Goal: Task Accomplishment & Management: Manage account settings

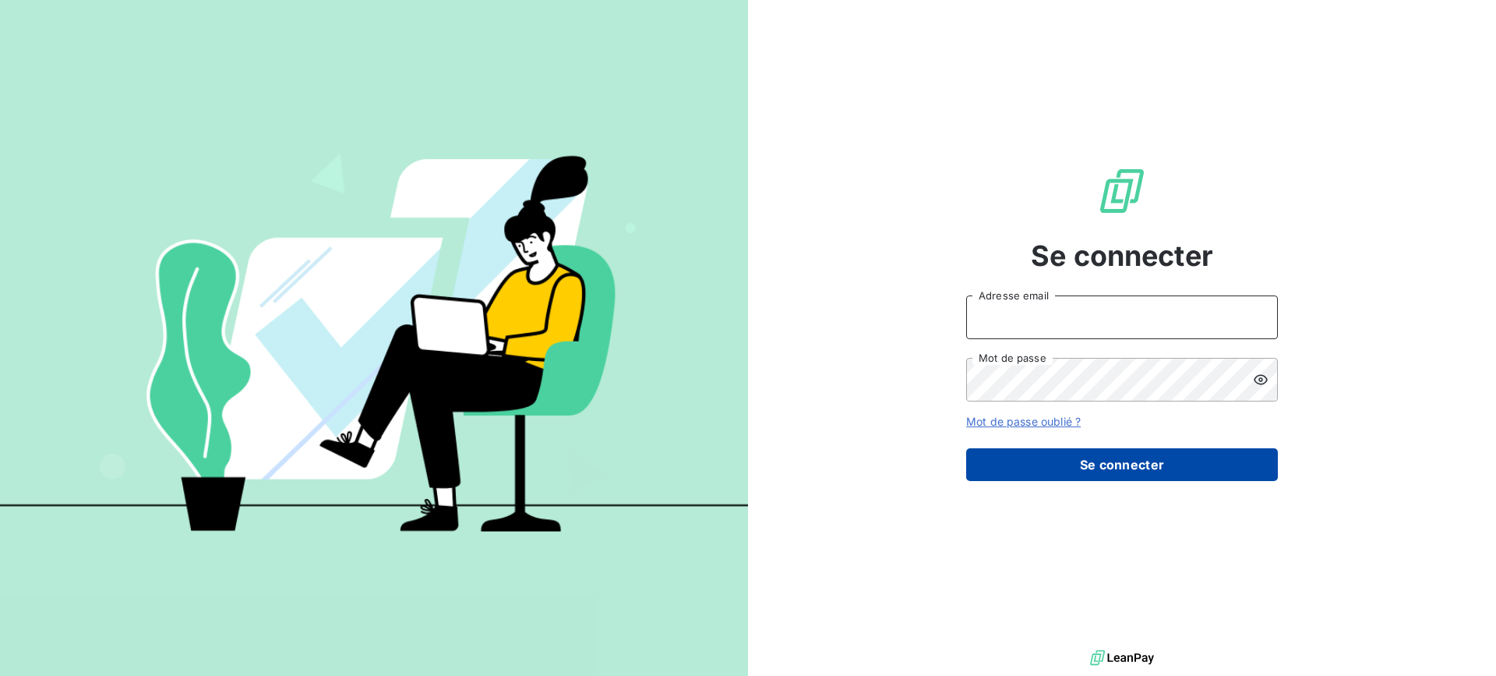
type input "[EMAIL_ADDRESS][DOMAIN_NAME]"
click at [1173, 460] on button "Se connecter" at bounding box center [1122, 464] width 312 height 33
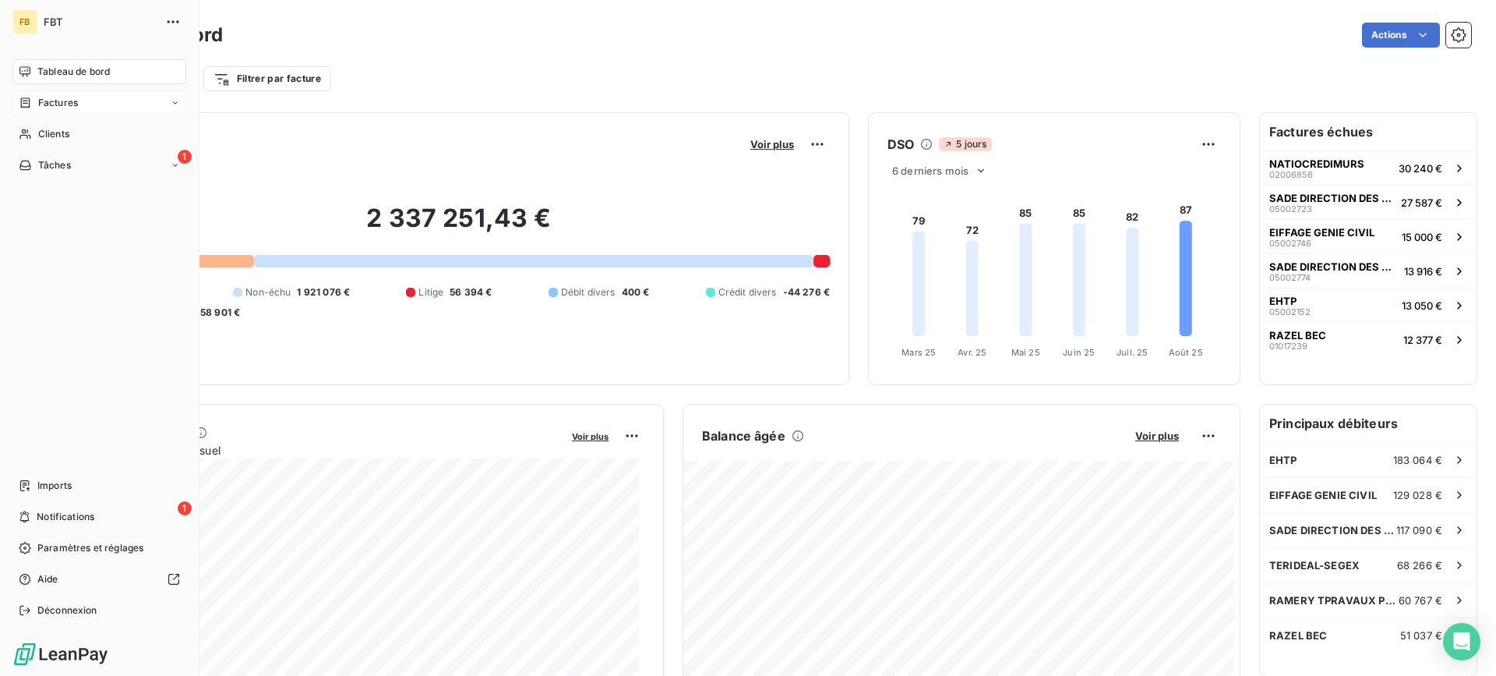
click at [44, 109] on span "Factures" at bounding box center [58, 103] width 40 height 14
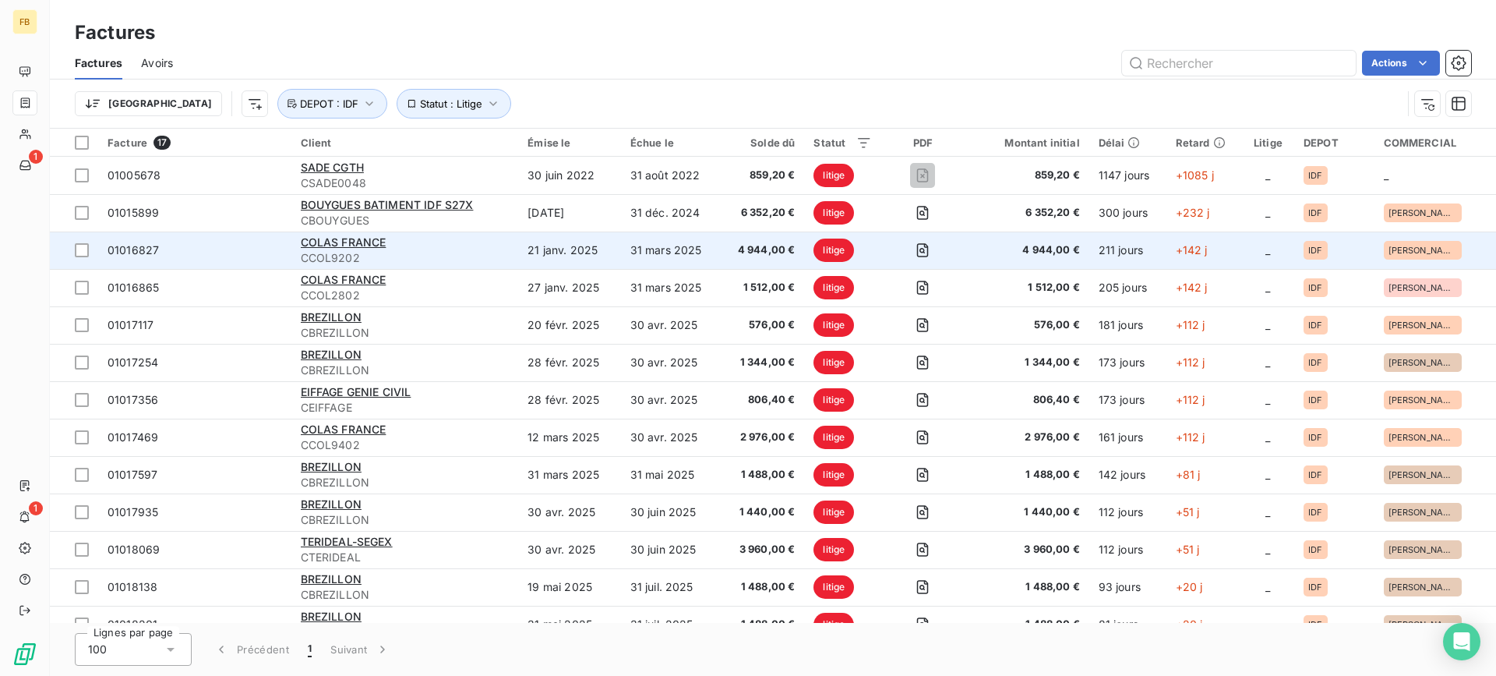
click at [686, 266] on td "31 mars 2025" at bounding box center [671, 249] width 100 height 37
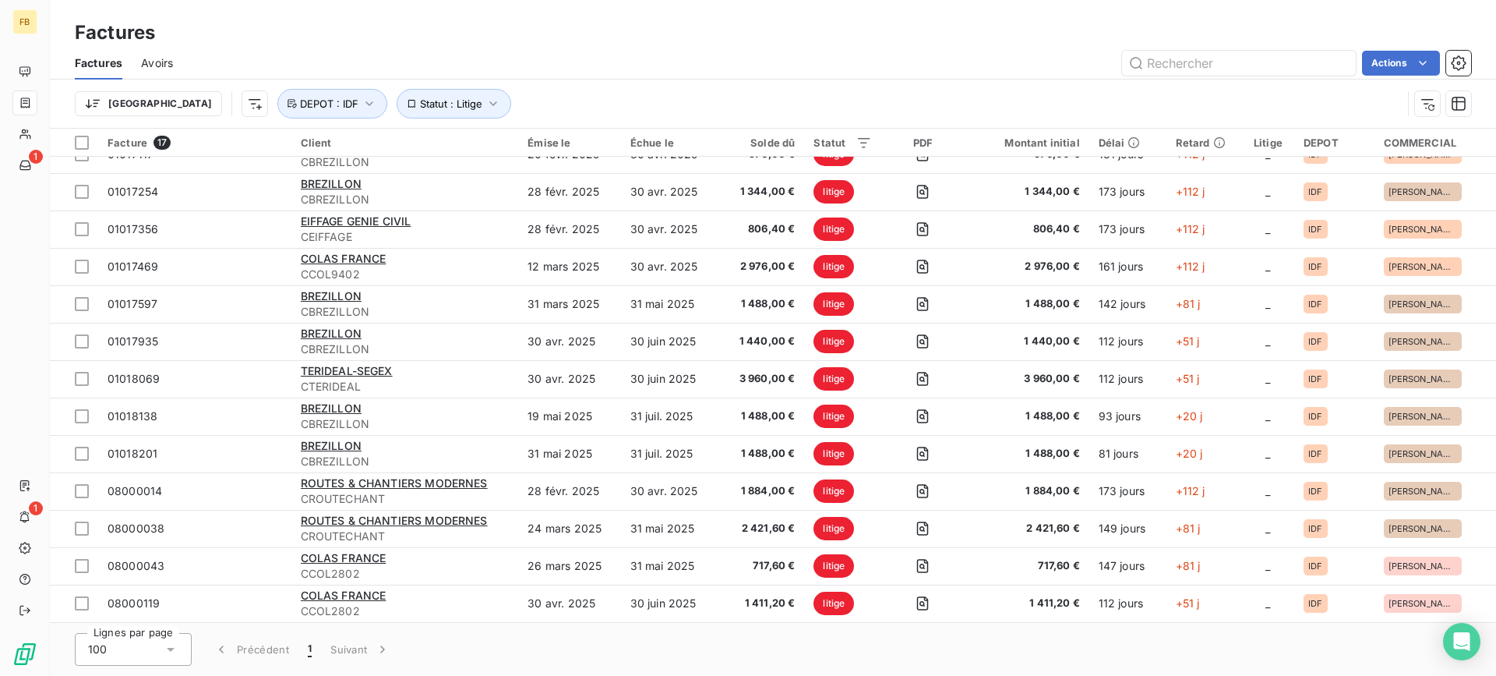
click at [299, 672] on div "Lignes par page 100 Précédent 1 Suivant" at bounding box center [773, 649] width 1446 height 53
